Goal: Task Accomplishment & Management: Manage account settings

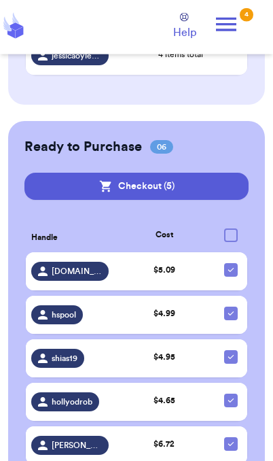
scroll to position [827, 0]
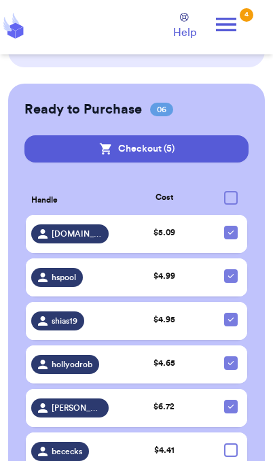
click at [224, 457] on div at bounding box center [231, 450] width 14 height 14
click at [230, 443] on input "checkbox" at bounding box center [230, 442] width 1 height 1
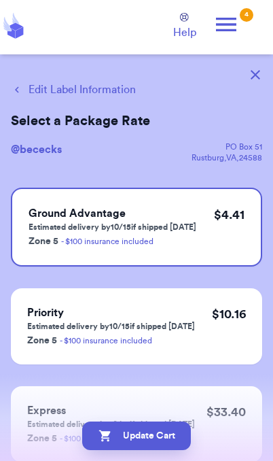
click at [263, 71] on button "button" at bounding box center [256, 75] width 30 height 30
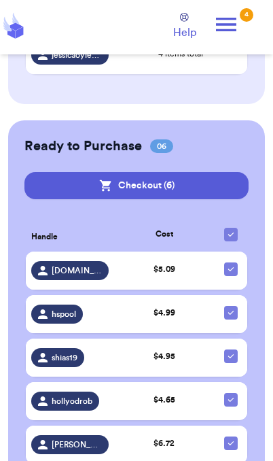
scroll to position [827, 0]
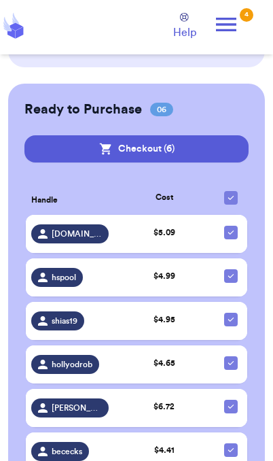
click at [233, 455] on icon at bounding box center [231, 449] width 11 height 11
click at [231, 443] on input "checkbox" at bounding box center [230, 442] width 1 height 1
checkbox input "false"
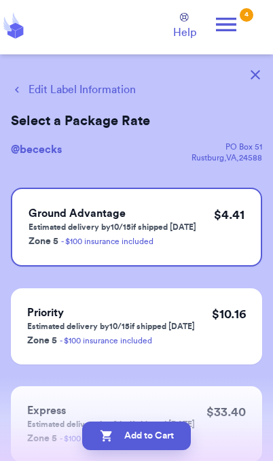
click at [266, 68] on button "button" at bounding box center [256, 75] width 30 height 30
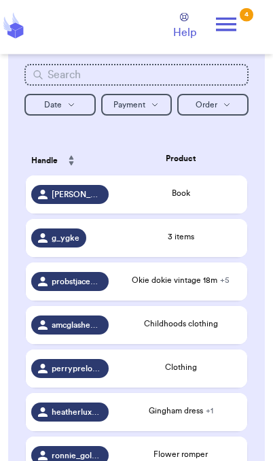
scroll to position [225, 0]
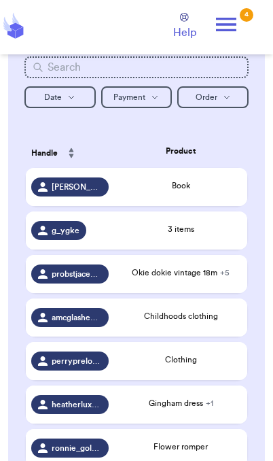
click at [226, 279] on div "Okie dokie vintage 18m + 5" at bounding box center [181, 272] width 122 height 12
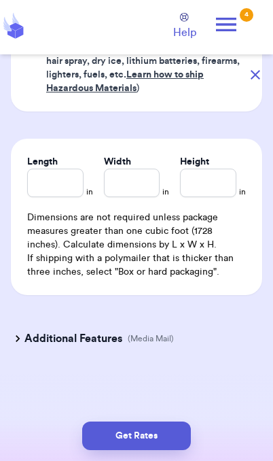
scroll to position [962, 0]
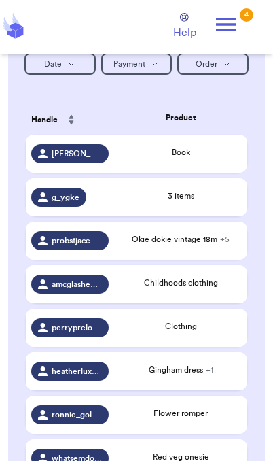
scroll to position [240, 0]
